Goal: Find contact information: Find contact information

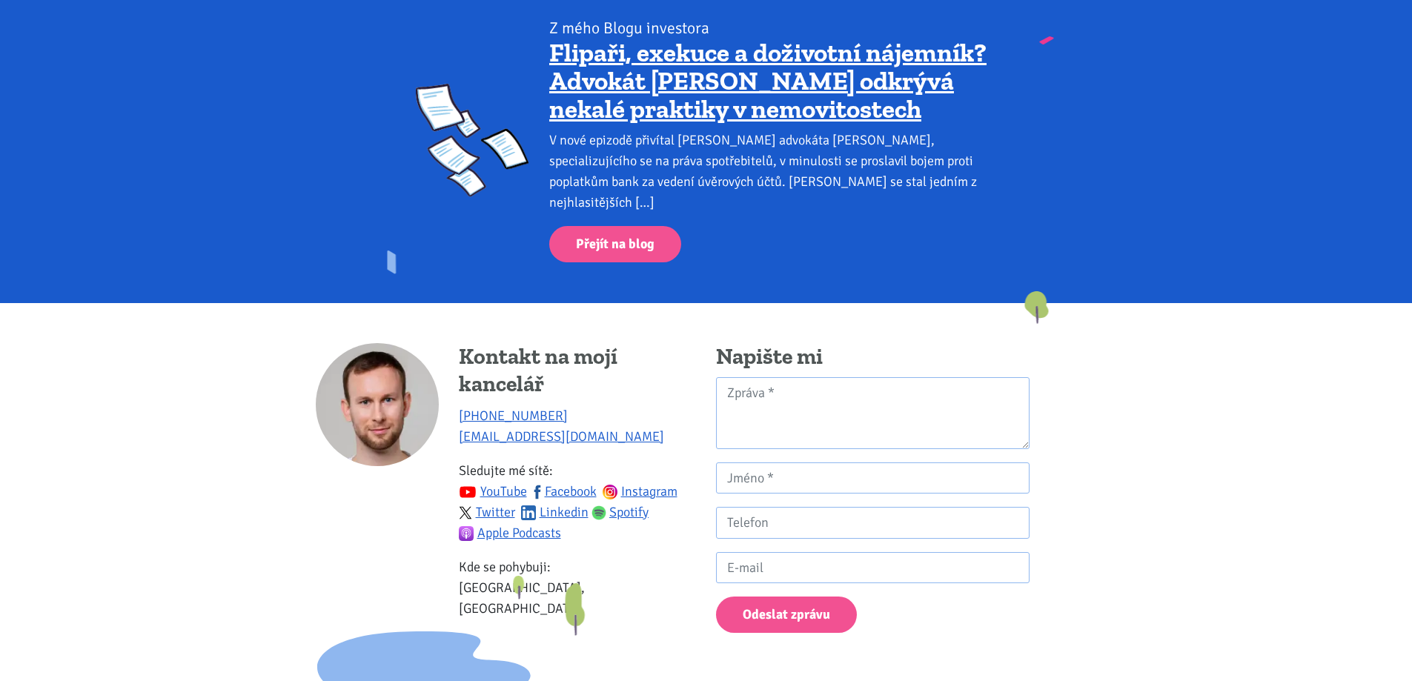
scroll to position [2067, 0]
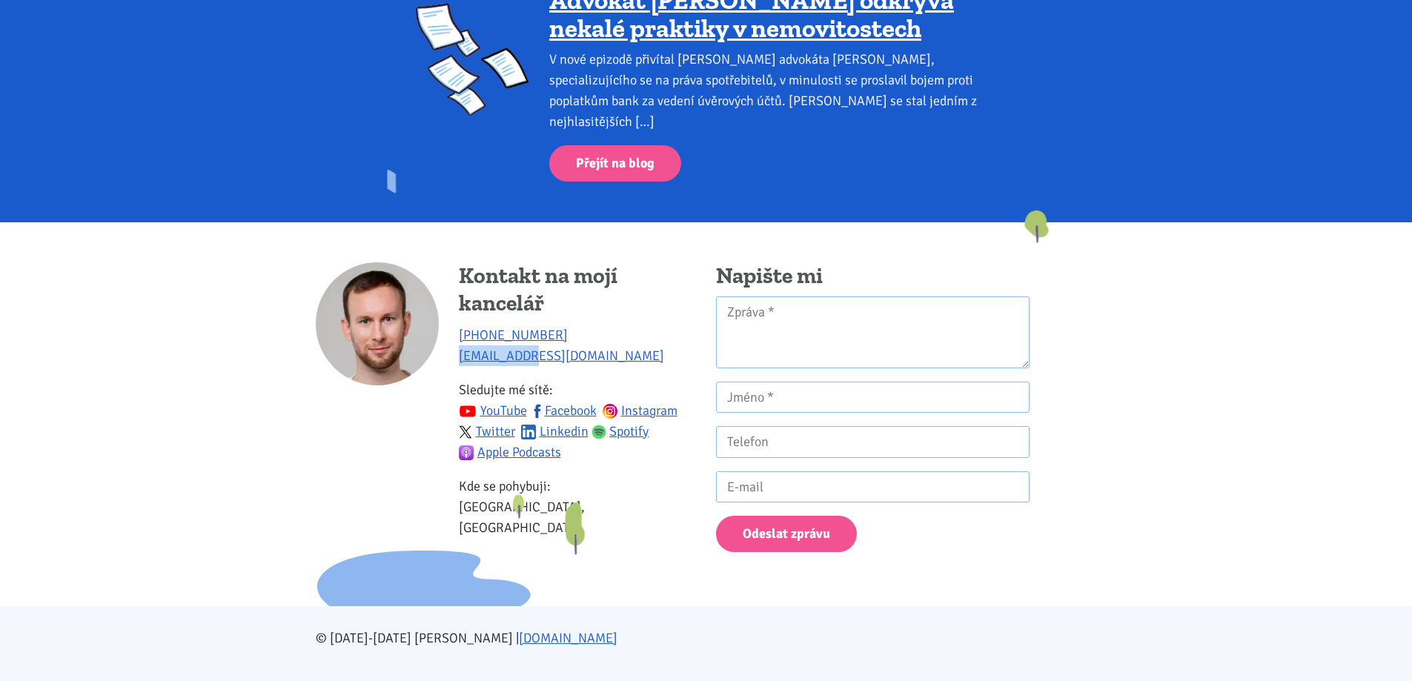
drag, startPoint x: 538, startPoint y: 335, endPoint x: 460, endPoint y: 343, distance: 78.3
click at [460, 343] on p "[PHONE_NUMBER] [EMAIL_ADDRESS][DOMAIN_NAME]" at bounding box center [577, 346] width 237 height 42
copy link "[EMAIL_ADDRESS][DOMAIN_NAME]"
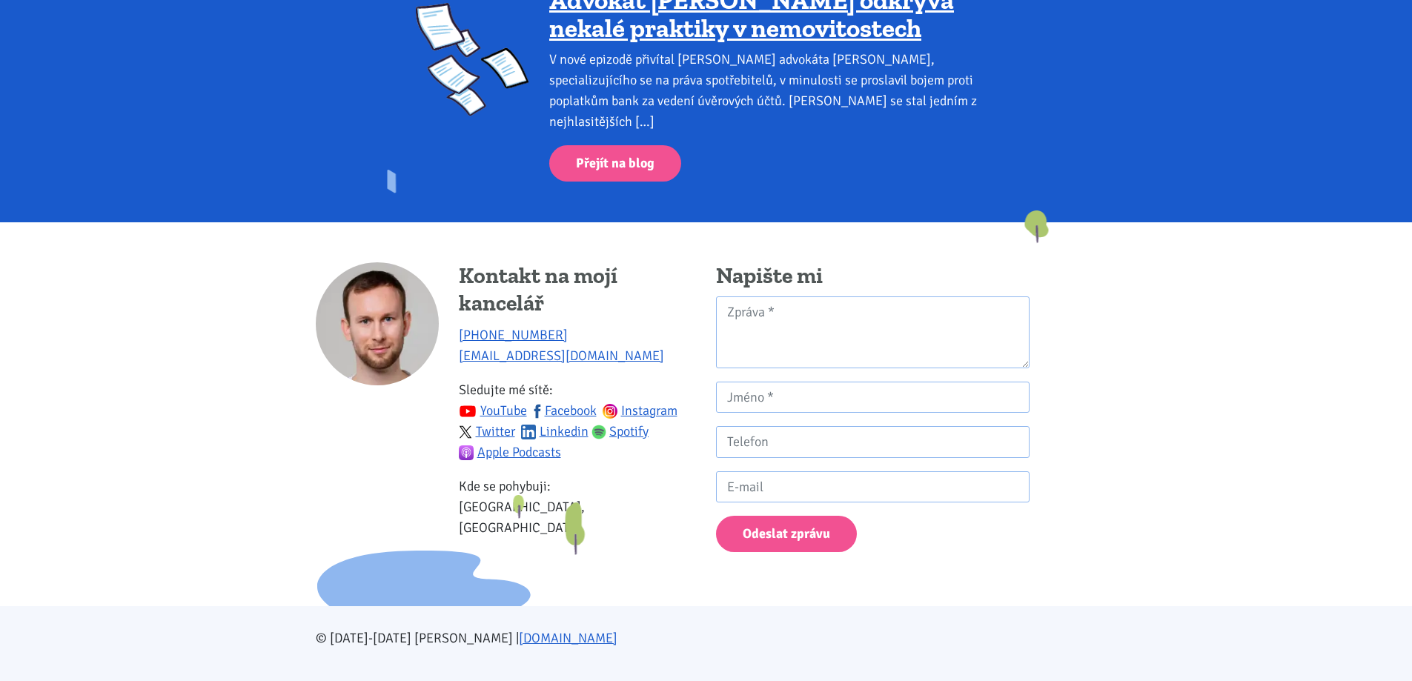
drag, startPoint x: 486, startPoint y: 476, endPoint x: 613, endPoint y: 480, distance: 126.8
click at [568, 480] on p "Kde se pohybuji: Ústecký kraj, [GEOGRAPHIC_DATA]" at bounding box center [577, 507] width 237 height 62
click at [613, 480] on p "Kde se pohybuji: Ústecký kraj, [GEOGRAPHIC_DATA]" at bounding box center [577, 507] width 237 height 62
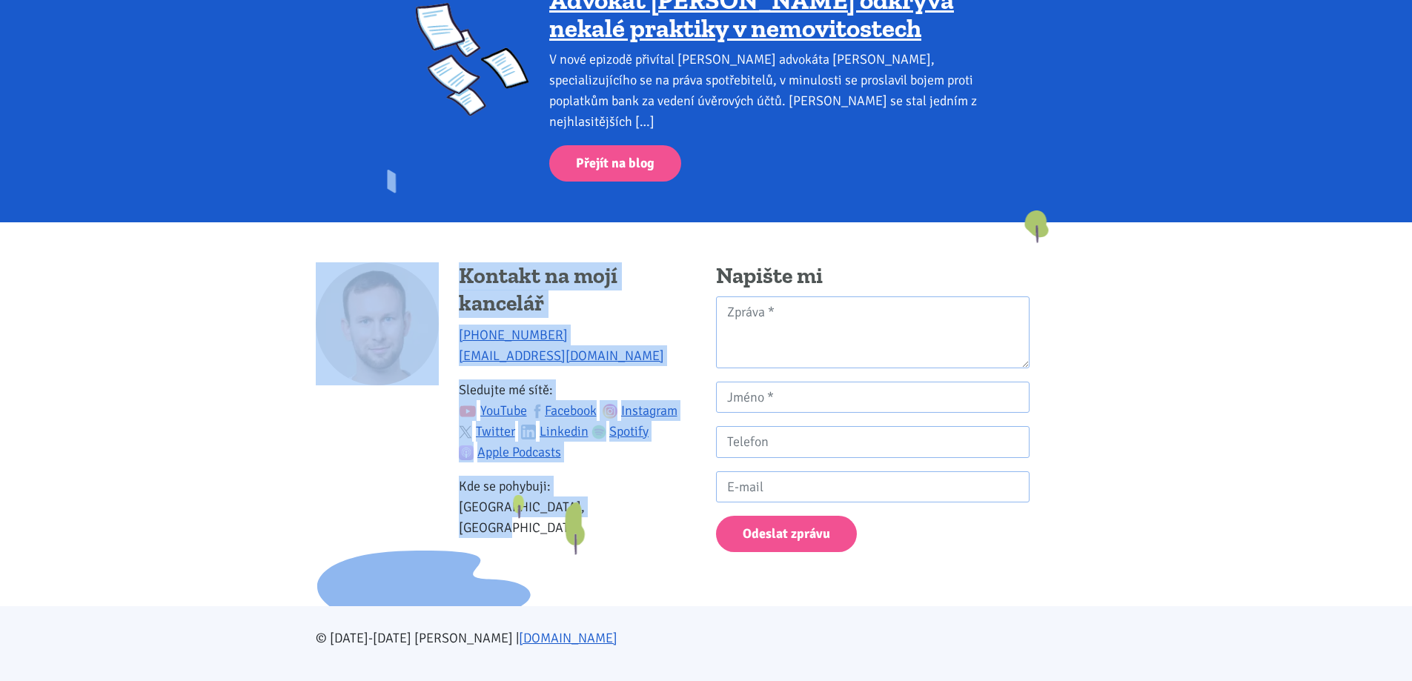
drag, startPoint x: 626, startPoint y: 498, endPoint x: 424, endPoint y: 450, distance: 208.0
click at [424, 450] on div "Kontakt na mojí kancelář [PHONE_NUMBER] [EMAIL_ADDRESS][DOMAIN_NAME] Sledujte m…" at bounding box center [506, 406] width 380 height 289
click at [424, 450] on div at bounding box center [377, 406] width 123 height 289
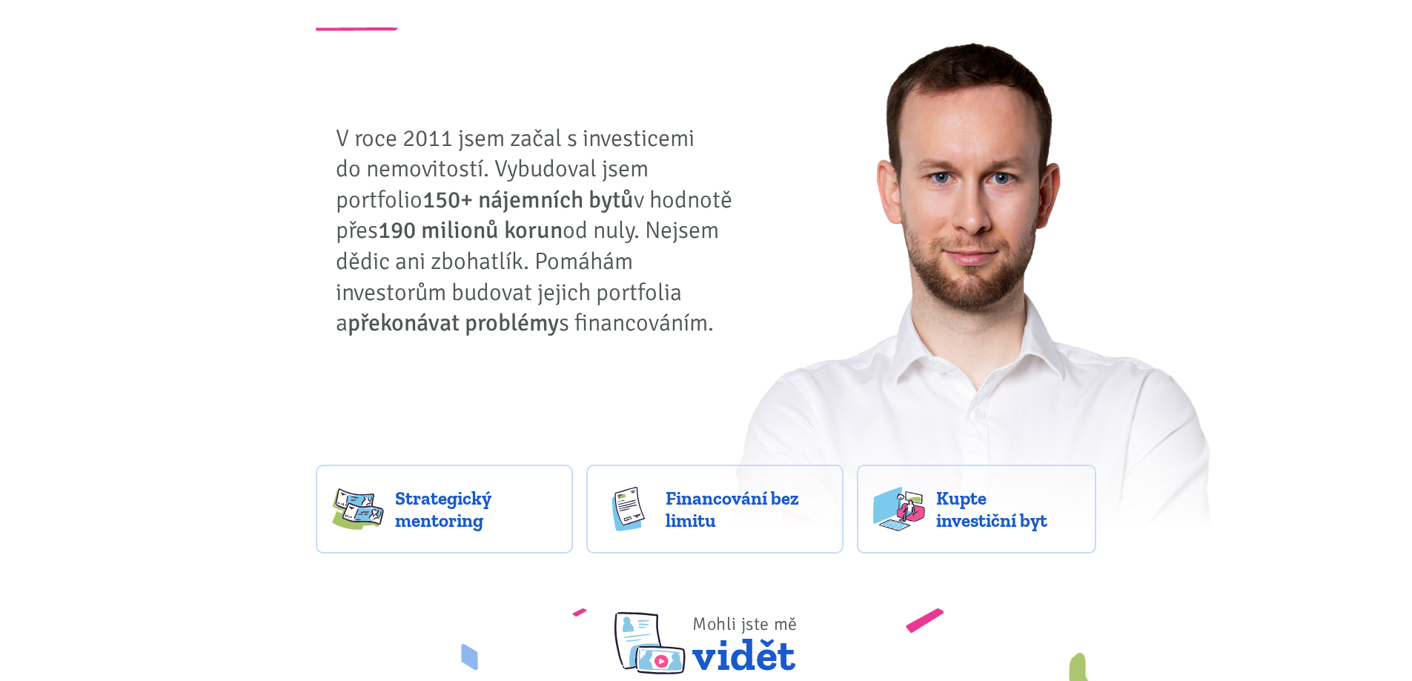
scroll to position [0, 0]
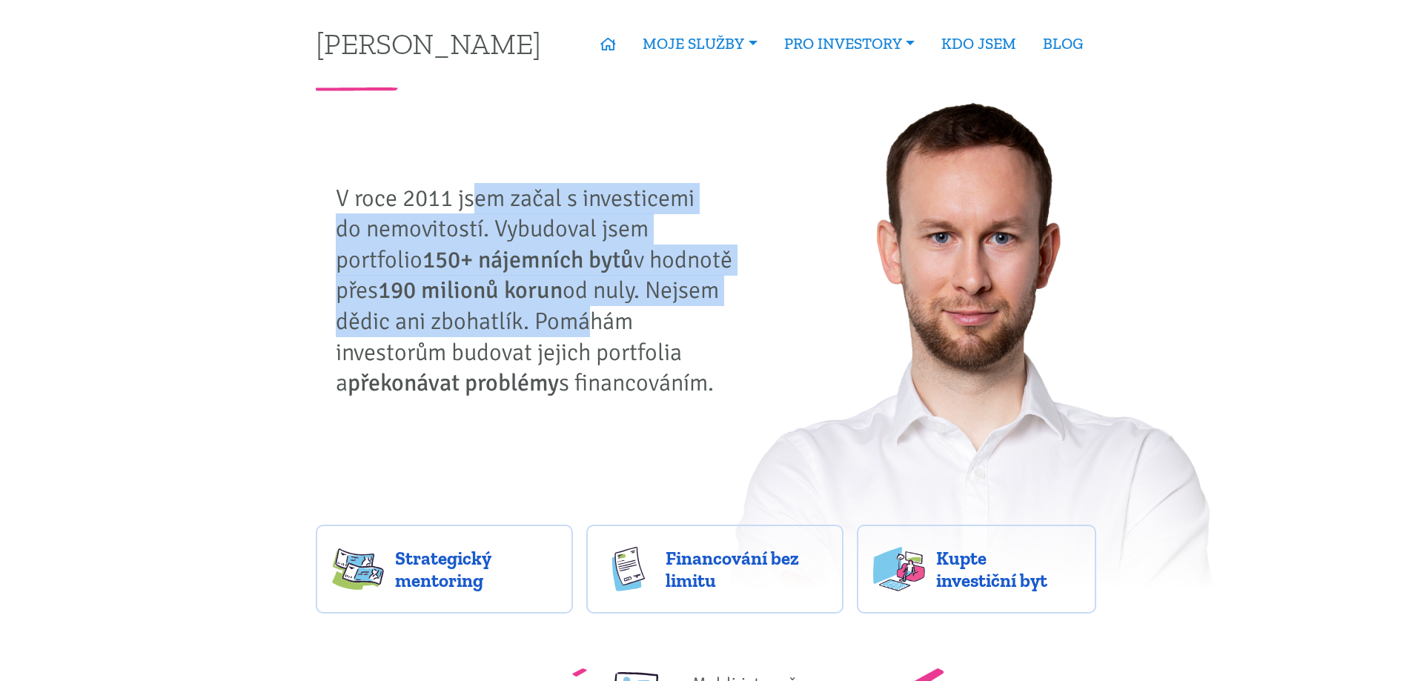
drag, startPoint x: 511, startPoint y: 302, endPoint x: 515, endPoint y: 321, distance: 18.9
click at [515, 311] on p "V roce 2011 jsem začal s investicemi do nemovitostí. Vybudoval jsem portfolio 1…" at bounding box center [540, 291] width 408 height 216
click at [515, 322] on p "V roce 2011 jsem začal s investicemi do nemovitostí. Vybudoval jsem portfolio 1…" at bounding box center [540, 291] width 408 height 216
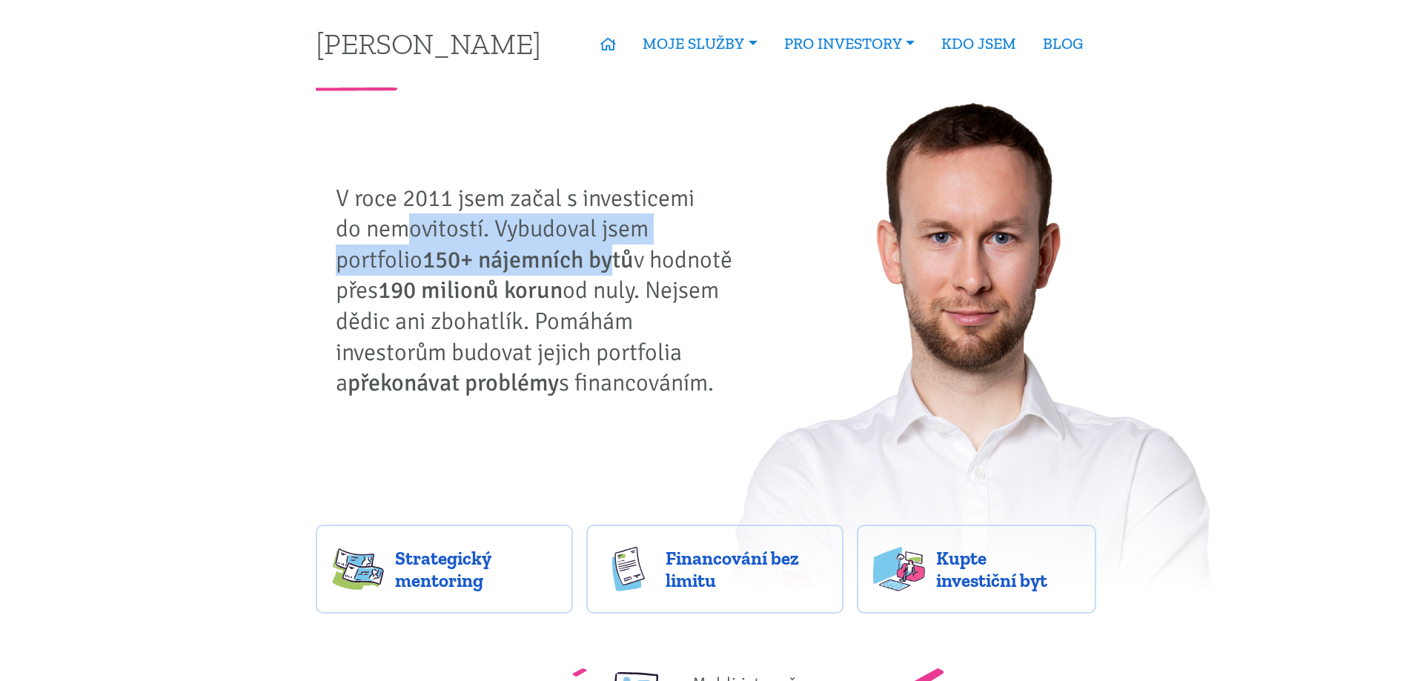
drag, startPoint x: 412, startPoint y: 240, endPoint x: 531, endPoint y: 259, distance: 120.0
click at [531, 259] on p "V roce 2011 jsem začal s investicemi do nemovitostí. Vybudoval jsem portfolio 1…" at bounding box center [540, 291] width 408 height 216
click at [531, 259] on strong "150+ nájemních bytů" at bounding box center [528, 259] width 211 height 29
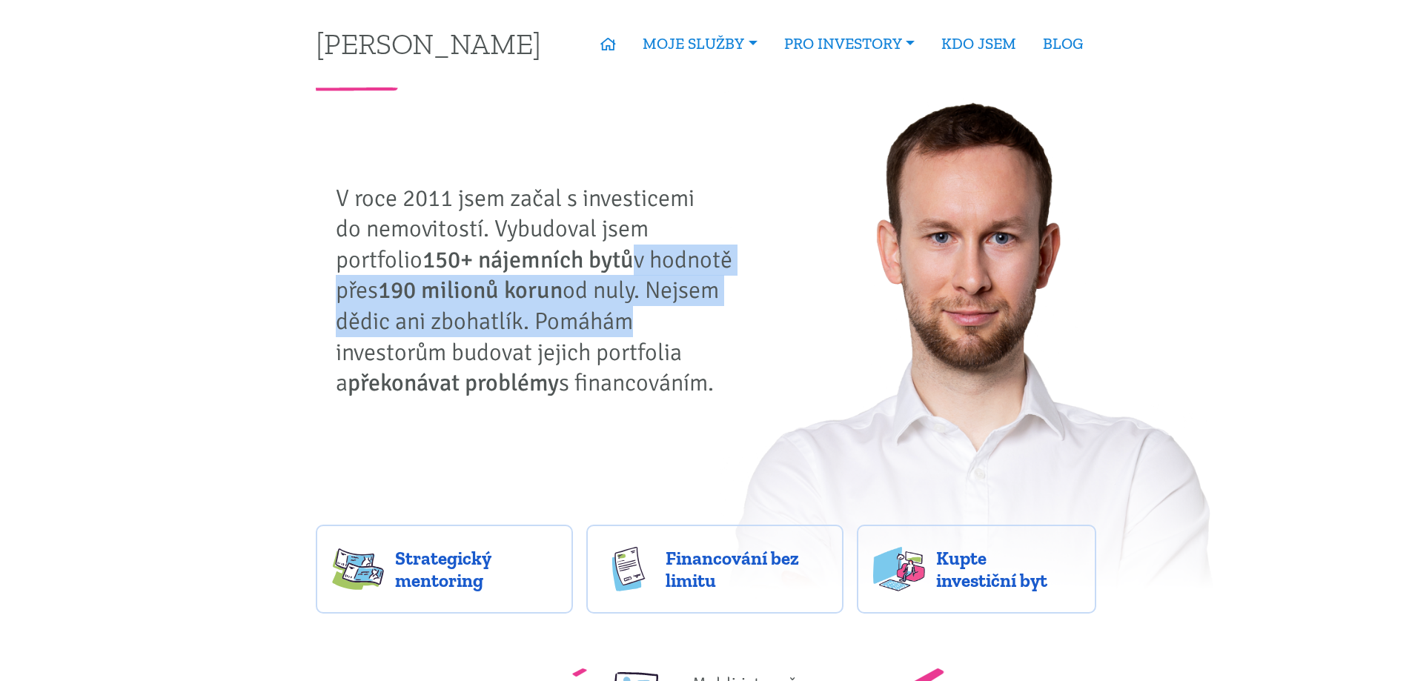
drag, startPoint x: 546, startPoint y: 247, endPoint x: 557, endPoint y: 314, distance: 68.5
click at [557, 314] on p "V roce 2011 jsem začal s investicemi do nemovitostí. Vybudoval jsem portfolio 1…" at bounding box center [540, 291] width 408 height 216
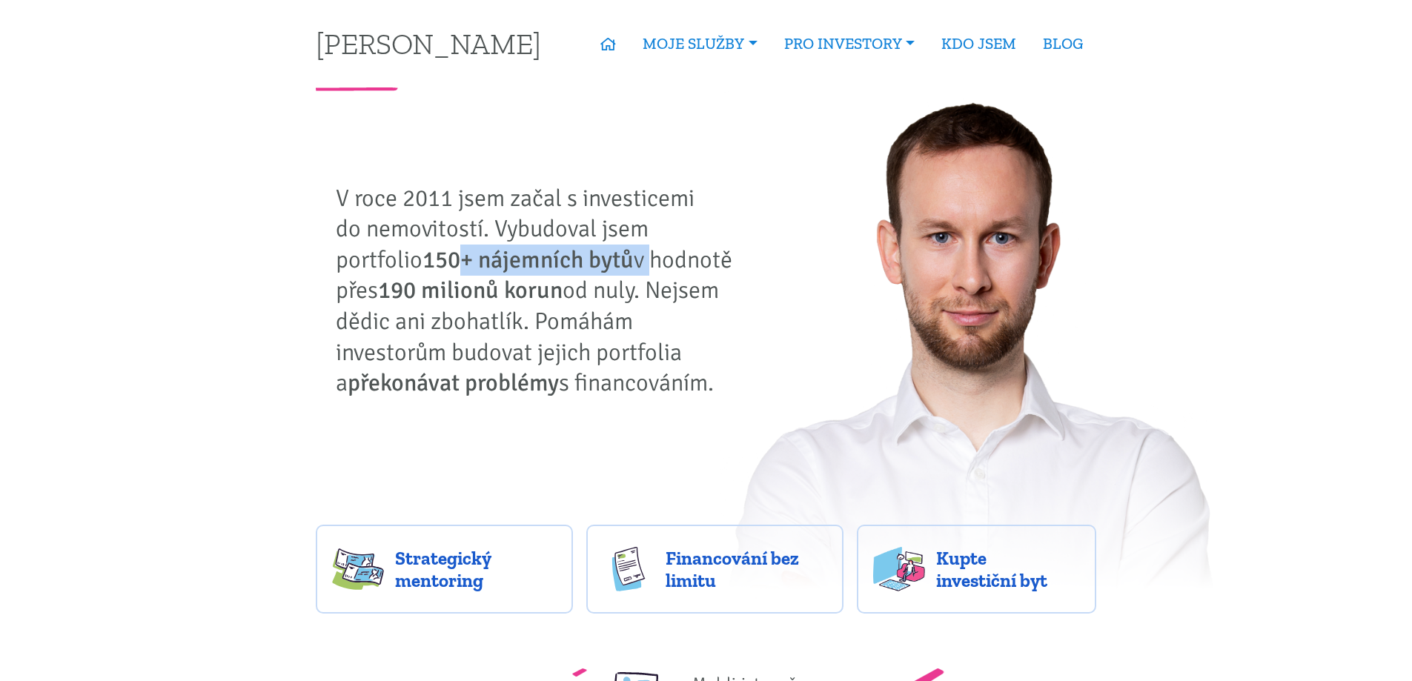
drag, startPoint x: 374, startPoint y: 257, endPoint x: 583, endPoint y: 271, distance: 209.5
click at [564, 267] on p "V roce 2011 jsem začal s investicemi do nemovitostí. Vybudoval jsem portfolio 1…" at bounding box center [540, 291] width 408 height 216
click at [583, 271] on p "V roce 2011 jsem začal s investicemi do nemovitostí. Vybudoval jsem portfolio 1…" at bounding box center [540, 291] width 408 height 216
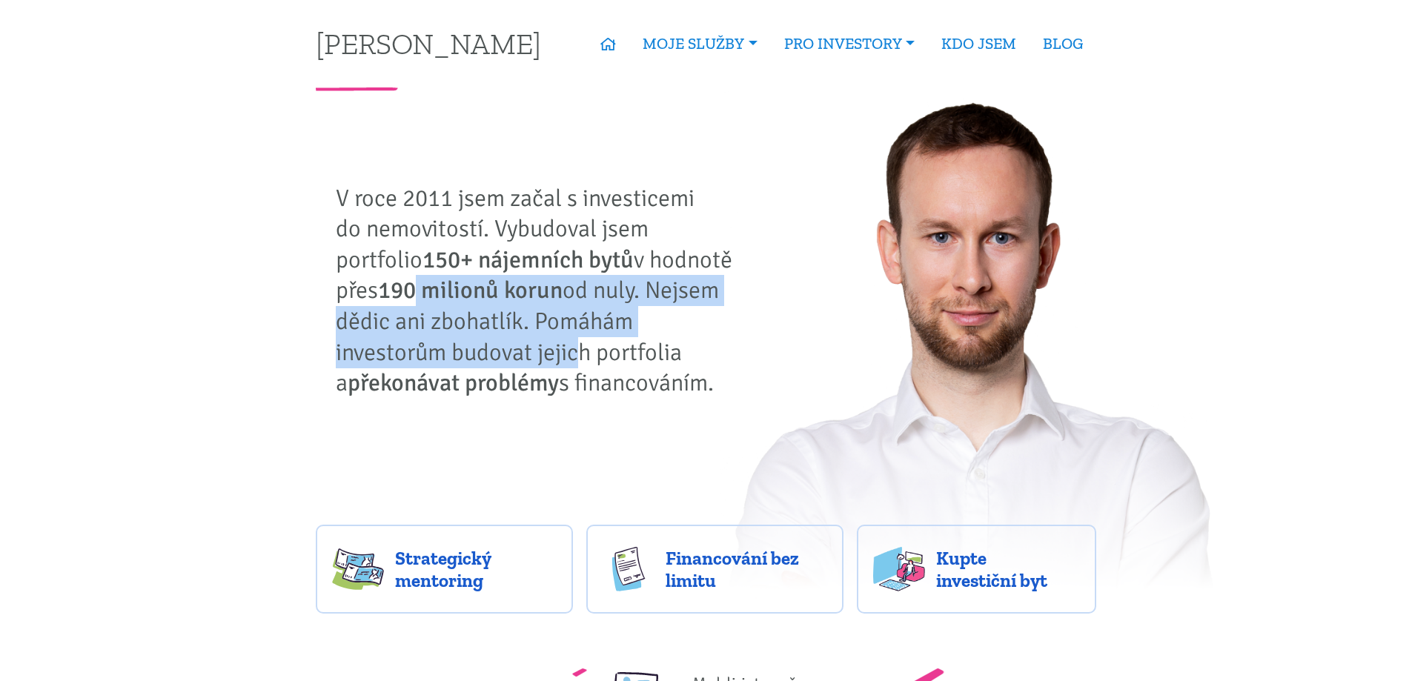
drag, startPoint x: 426, startPoint y: 339, endPoint x: 523, endPoint y: 337, distance: 97.1
click at [468, 341] on p "V roce 2011 jsem začal s investicemi do nemovitostí. Vybudoval jsem portfolio 1…" at bounding box center [540, 291] width 408 height 216
click at [533, 337] on p "V roce 2011 jsem začal s investicemi do nemovitostí. Vybudoval jsem portfolio 1…" at bounding box center [540, 291] width 408 height 216
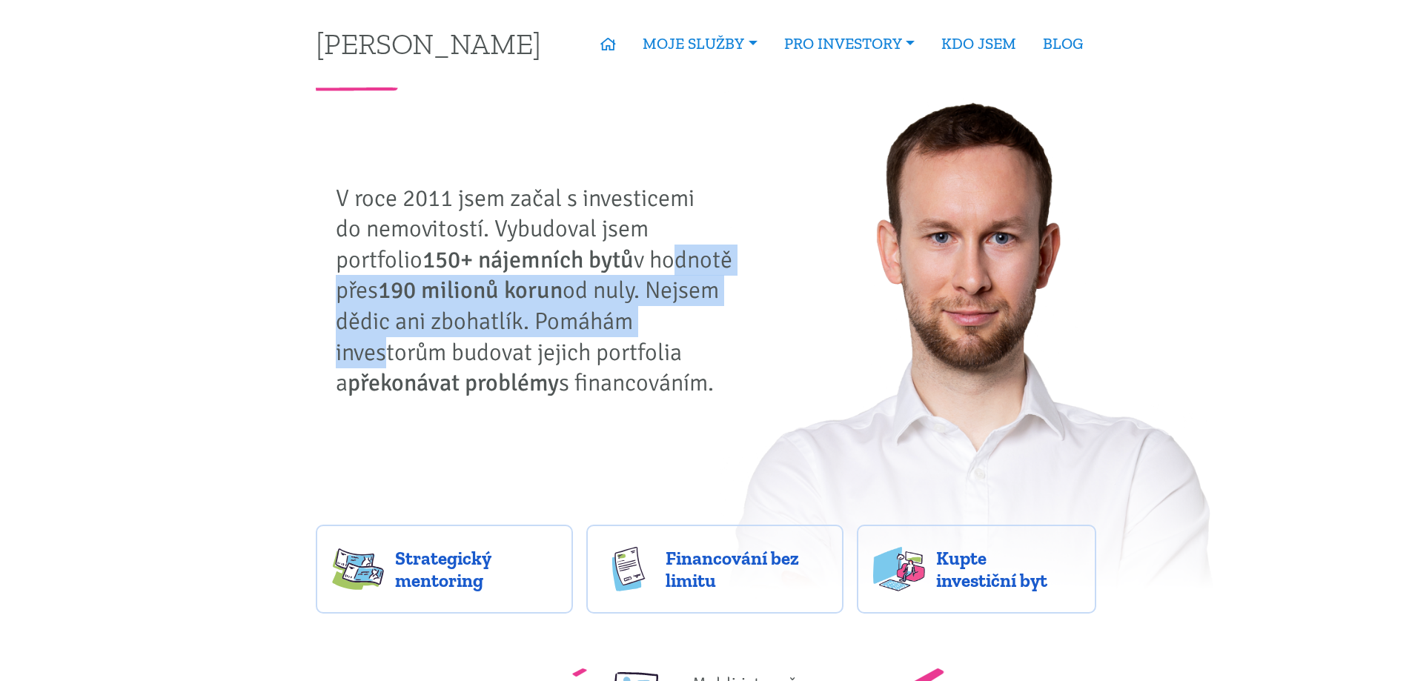
drag, startPoint x: 577, startPoint y: 265, endPoint x: 618, endPoint y: 330, distance: 76.3
click at [618, 329] on p "V roce 2011 jsem začal s investicemi do nemovitostí. Vybudoval jsem portfolio 1…" at bounding box center [540, 291] width 408 height 216
click at [618, 330] on p "V roce 2011 jsem začal s investicemi do nemovitostí. Vybudoval jsem portfolio 1…" at bounding box center [540, 291] width 408 height 216
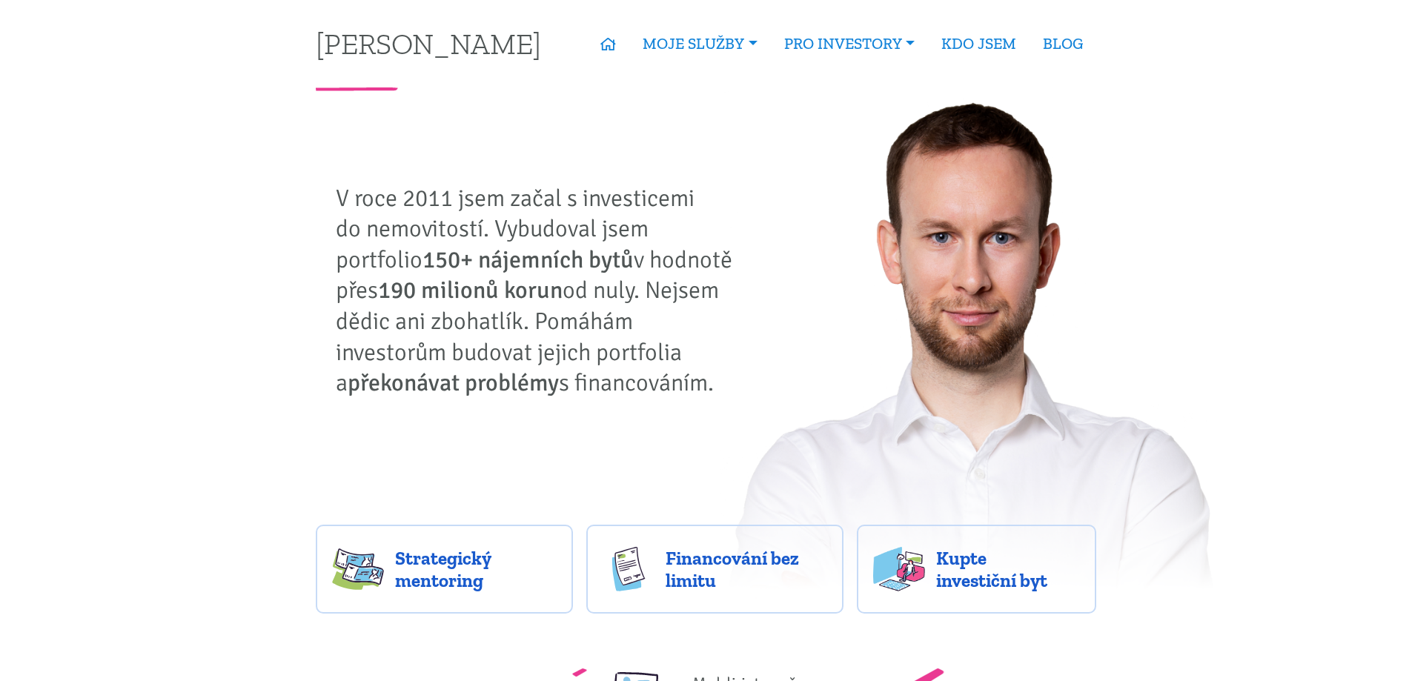
drag, startPoint x: 576, startPoint y: 371, endPoint x: 437, endPoint y: 309, distance: 152.0
click at [455, 322] on p "V roce 2011 jsem začal s investicemi do nemovitostí. Vybudoval jsem portfolio 1…" at bounding box center [540, 291] width 408 height 216
click at [437, 309] on p "V roce 2011 jsem začal s investicemi do nemovitostí. Vybudoval jsem portfolio 1…" at bounding box center [540, 291] width 408 height 216
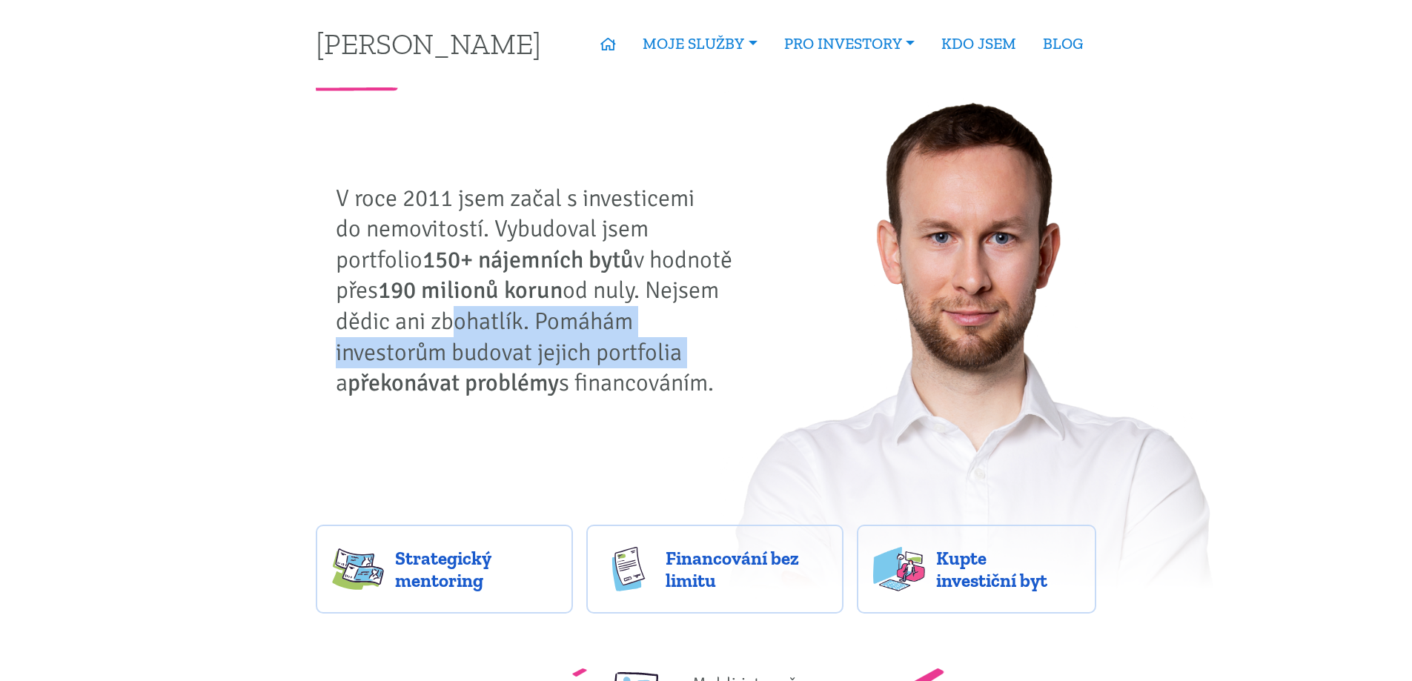
drag, startPoint x: 443, startPoint y: 325, endPoint x: 592, endPoint y: 383, distance: 159.6
click at [585, 380] on p "V roce 2011 jsem začal s investicemi do nemovitostí. Vybudoval jsem portfolio 1…" at bounding box center [540, 291] width 408 height 216
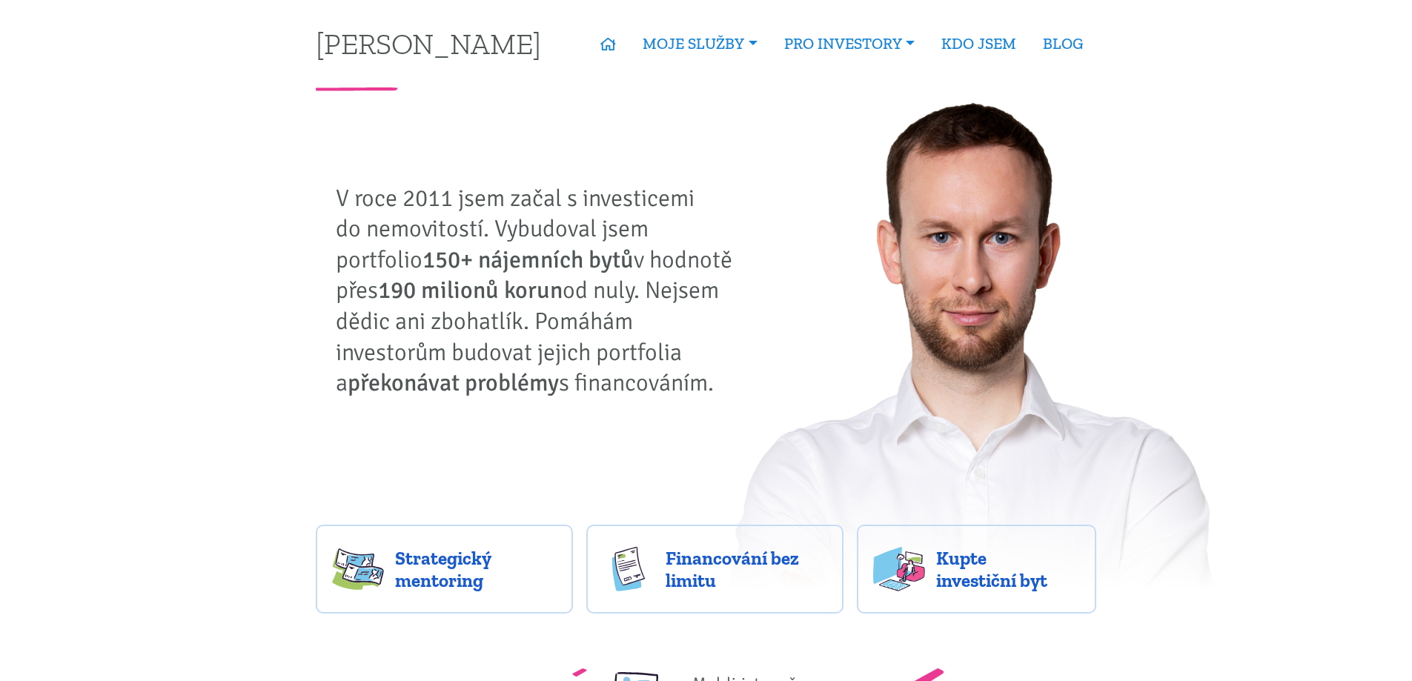
click at [592, 383] on p "V roce 2011 jsem začal s investicemi do nemovitostí. Vybudoval jsem portfolio 1…" at bounding box center [540, 291] width 408 height 216
click at [601, 383] on p "V roce 2011 jsem začal s investicemi do nemovitostí. Vybudoval jsem portfolio 1…" at bounding box center [540, 291] width 408 height 216
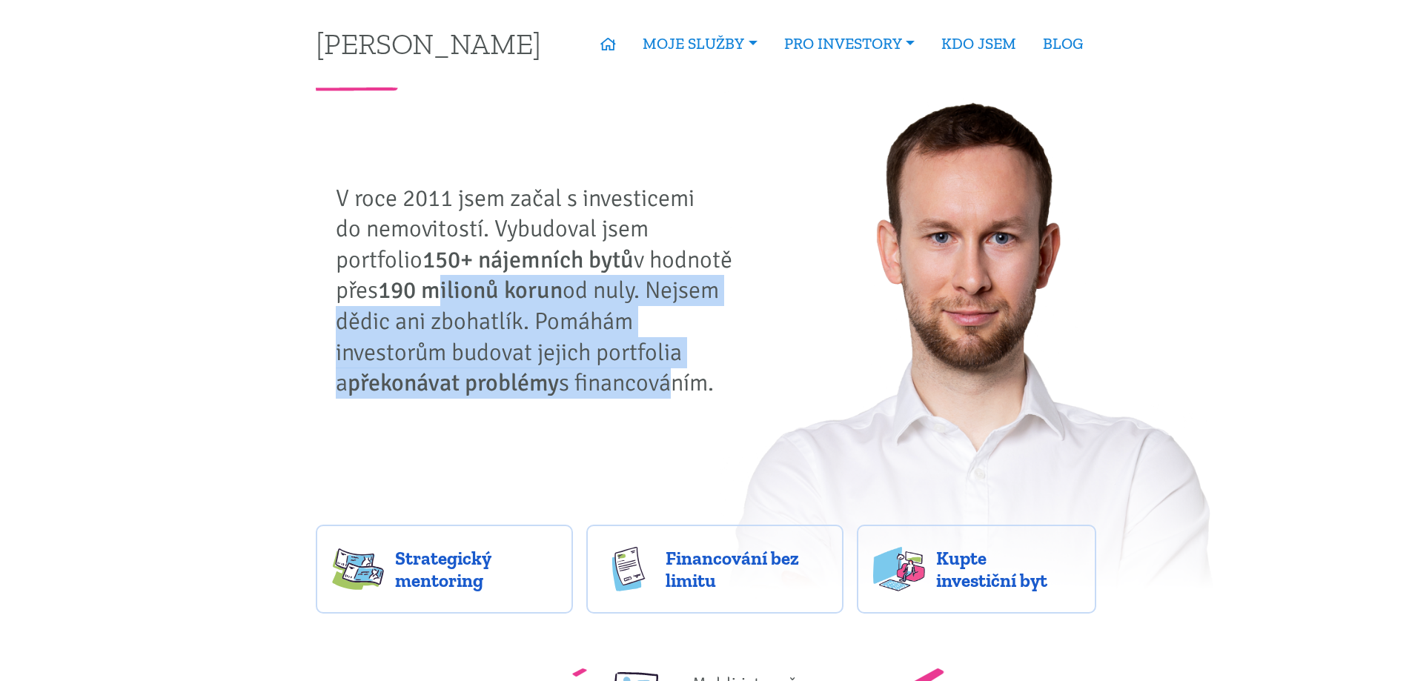
drag, startPoint x: 497, startPoint y: 383, endPoint x: 386, endPoint y: 274, distance: 155.7
click at [391, 289] on p "V roce 2011 jsem začal s investicemi do nemovitostí. Vybudoval jsem portfolio 1…" at bounding box center [540, 291] width 408 height 216
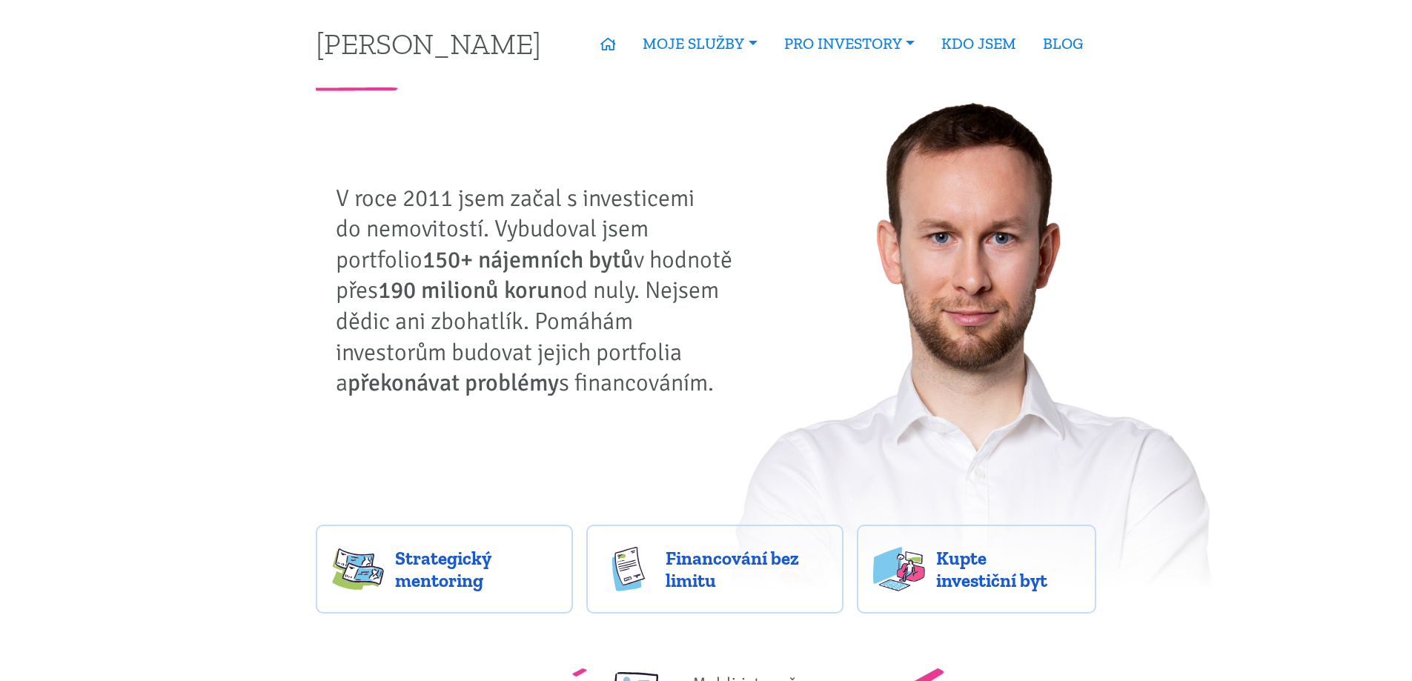
click at [423, 274] on strong "150+ nájemních bytů" at bounding box center [528, 259] width 211 height 29
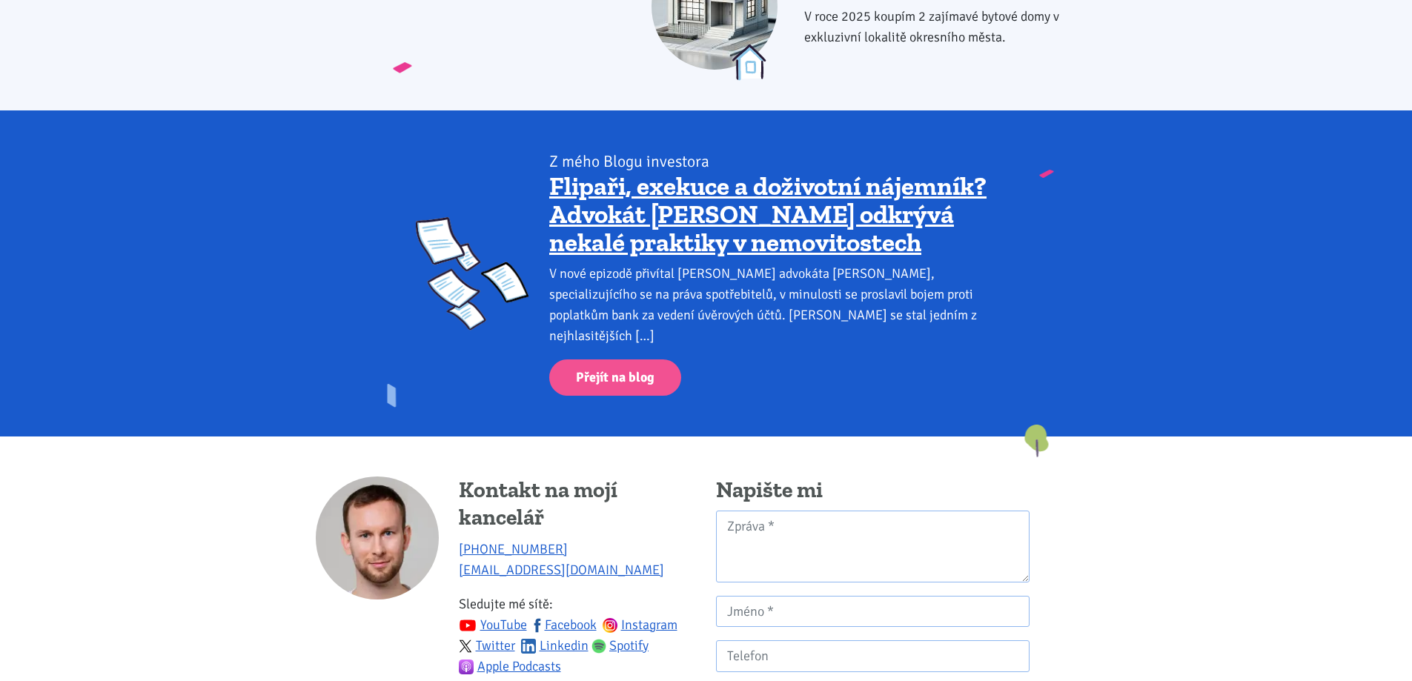
scroll to position [2067, 0]
